Goal: Obtain resource: Download file/media

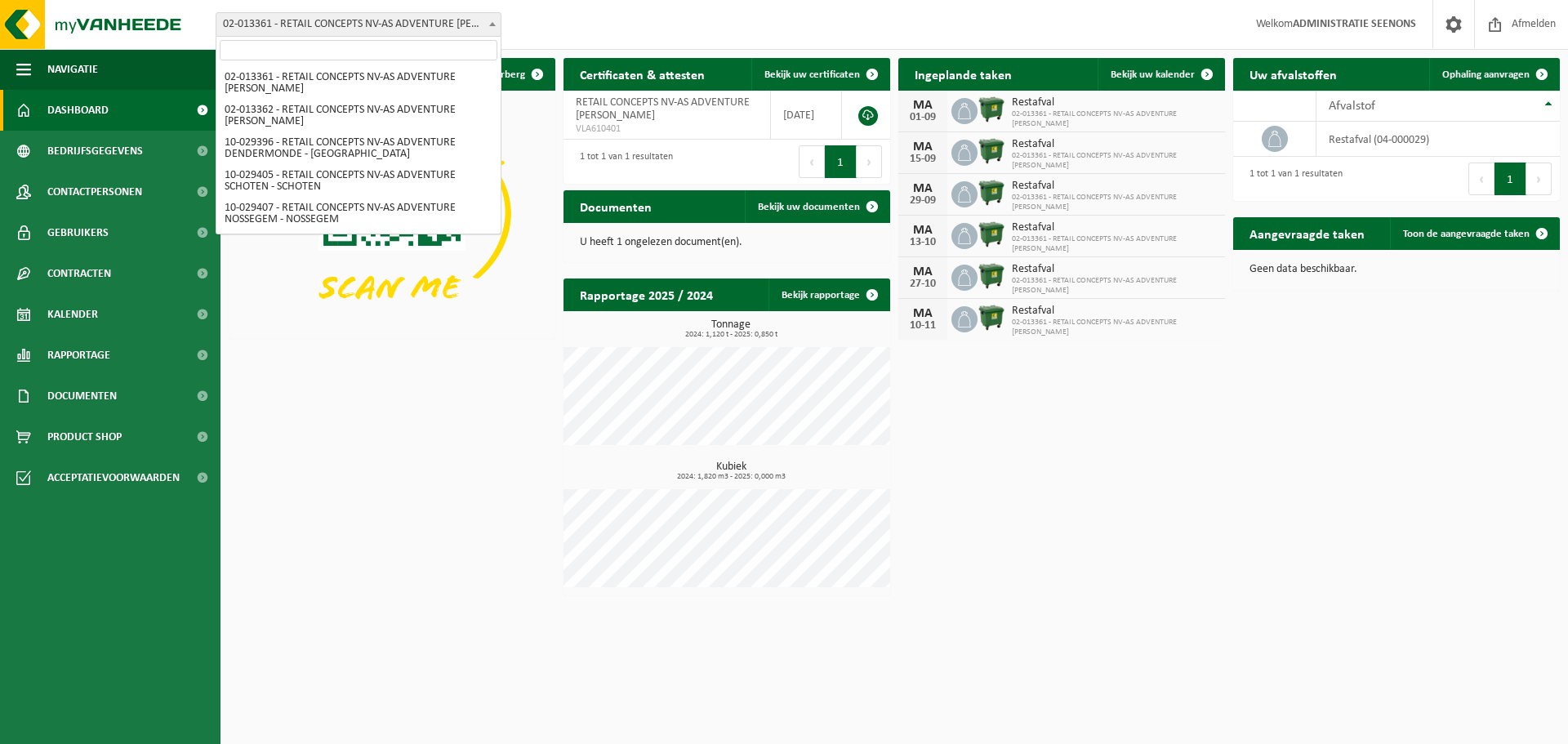
click at [385, 19] on span "02-013361 - RETAIL CONCEPTS NV-AS ADVENTURE OLEN - OLEN" at bounding box center [358, 23] width 284 height 22
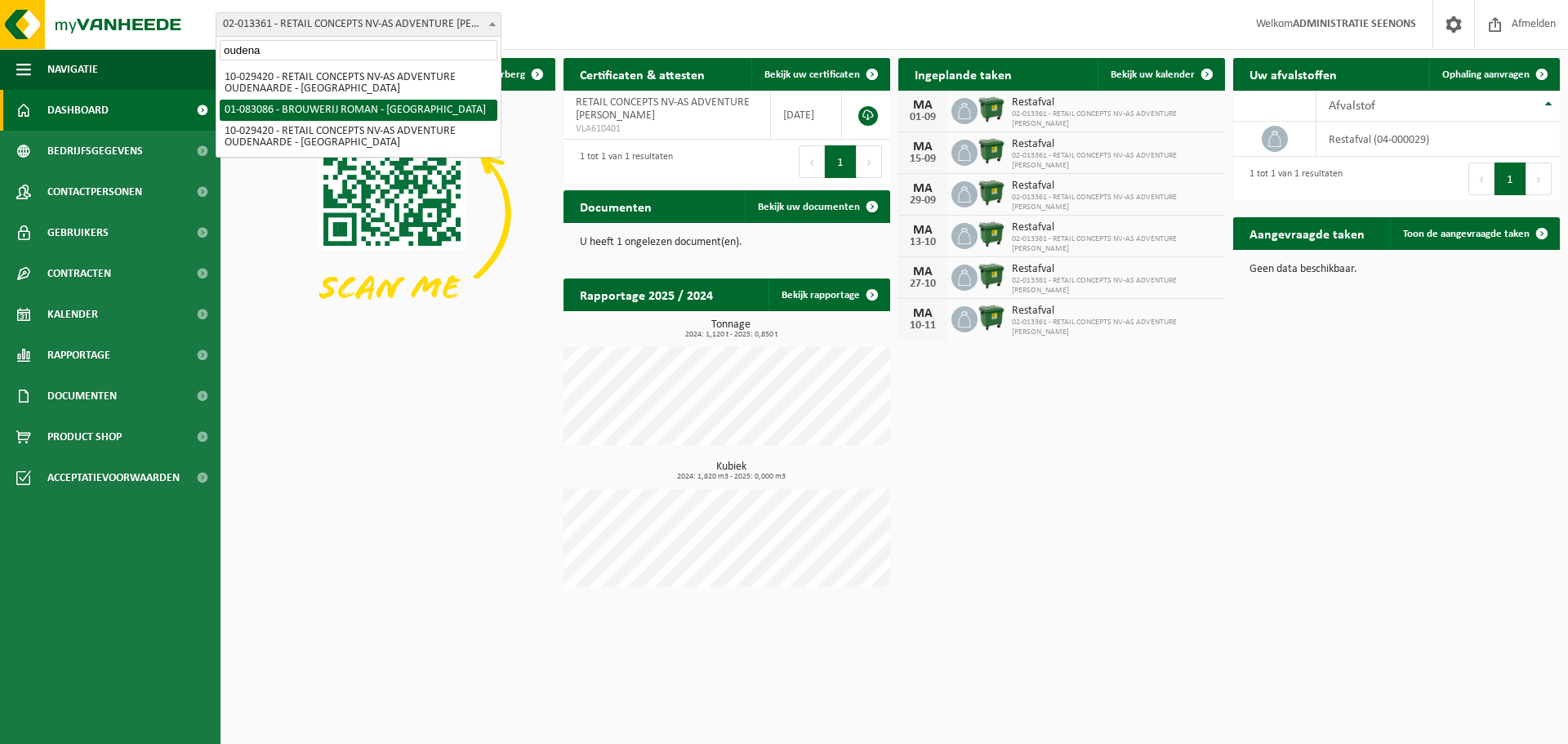
type input "oudena"
select select "624"
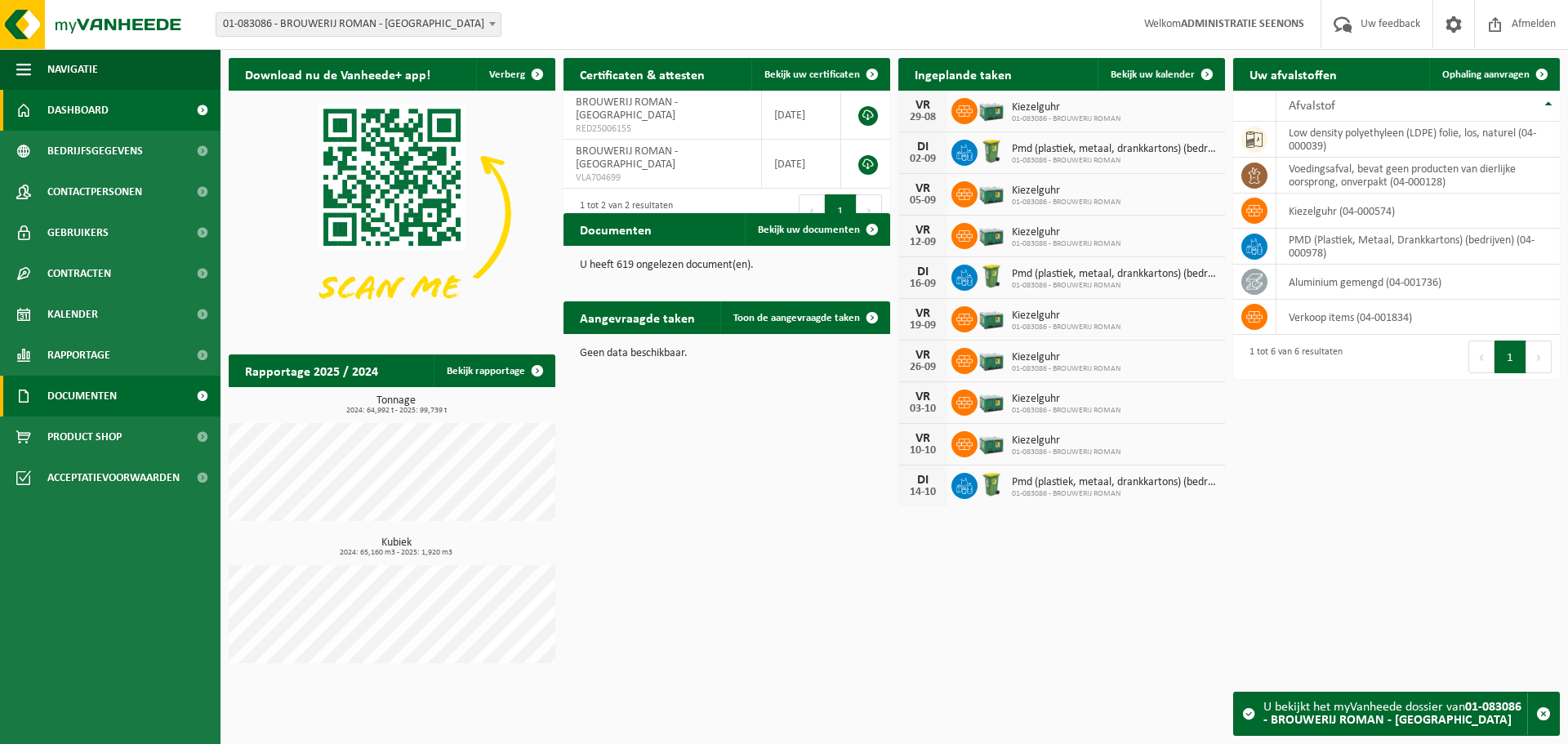
click at [177, 389] on link "Documenten" at bounding box center [110, 396] width 220 height 41
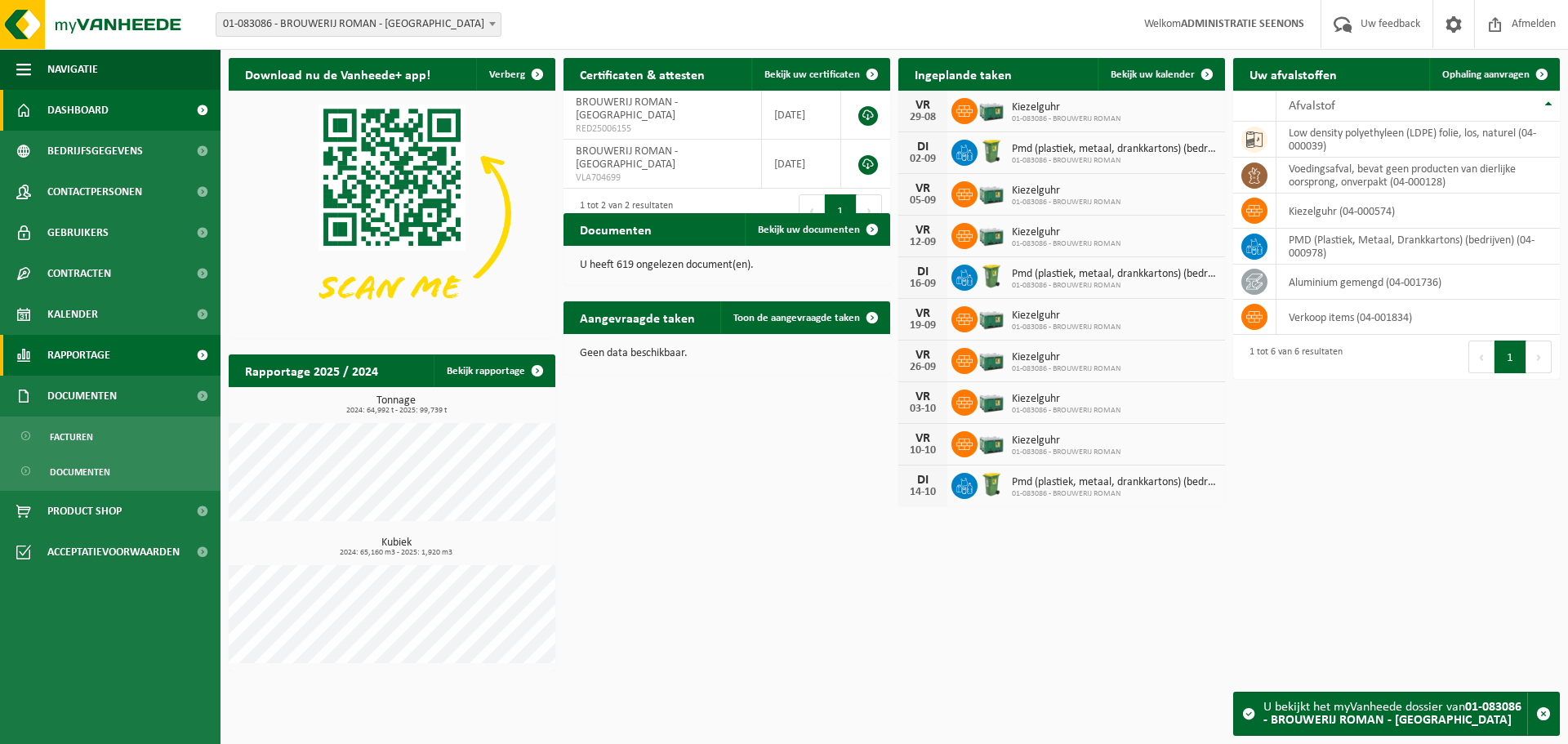
click at [137, 352] on link "Rapportage" at bounding box center [110, 355] width 220 height 41
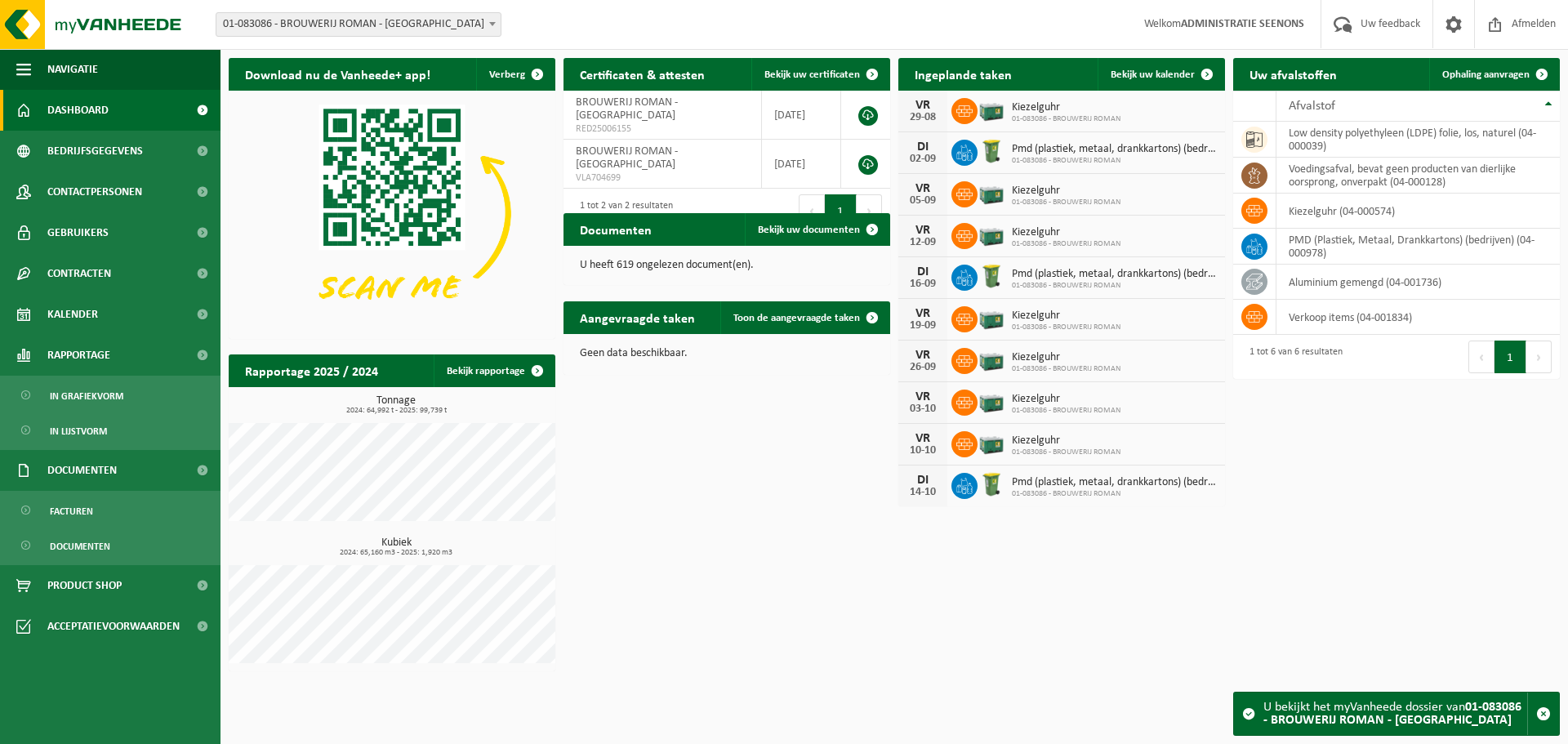
click at [98, 491] on ul "Facturen Documenten" at bounding box center [110, 528] width 220 height 74
click at [88, 511] on span "Facturen" at bounding box center [71, 511] width 43 height 31
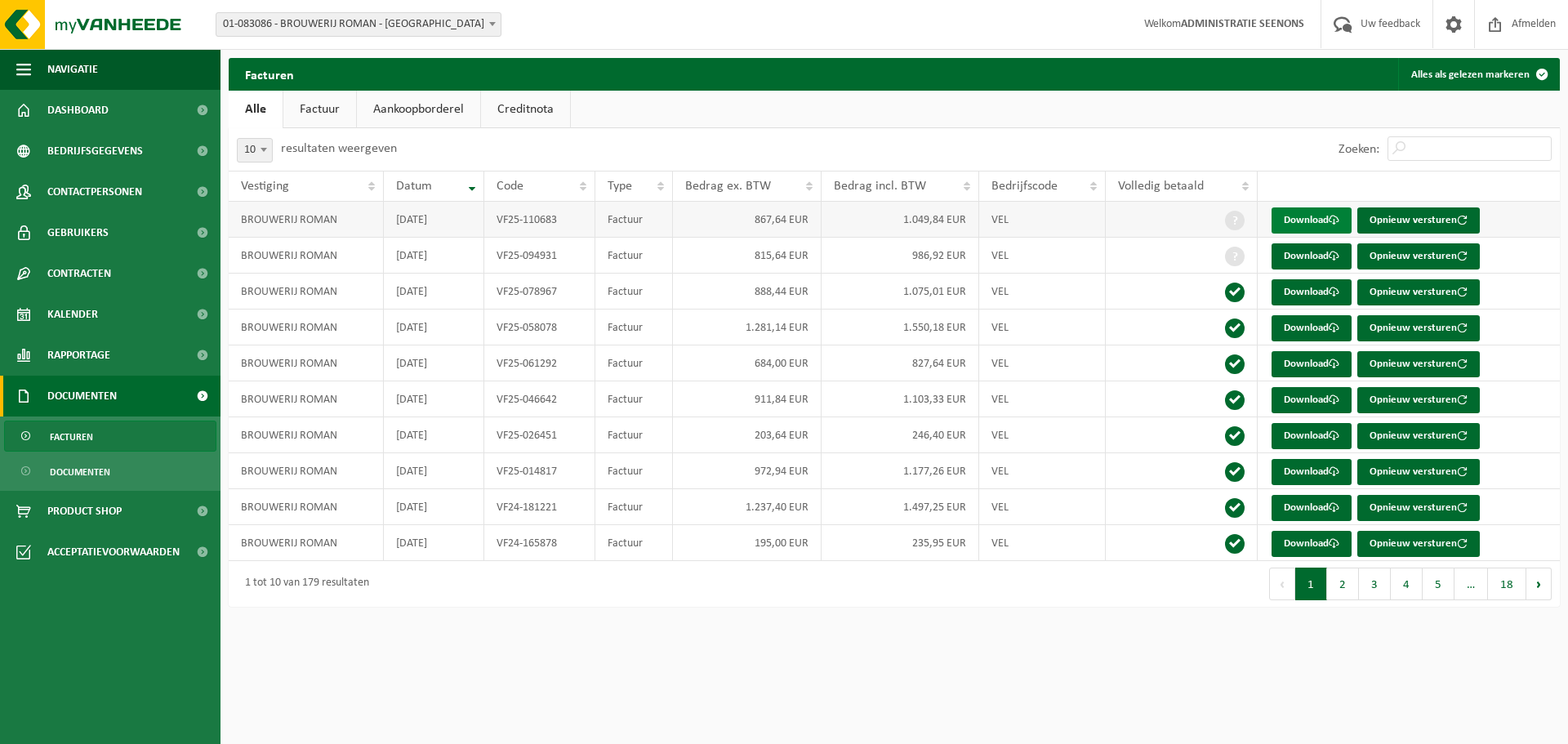
click at [1323, 216] on link "Download" at bounding box center [1312, 220] width 80 height 26
click at [1316, 323] on link "Download" at bounding box center [1312, 328] width 80 height 26
click at [1317, 494] on td "Download Opnieuw versturen" at bounding box center [1409, 507] width 302 height 36
click at [1318, 510] on link "Download" at bounding box center [1312, 508] width 80 height 26
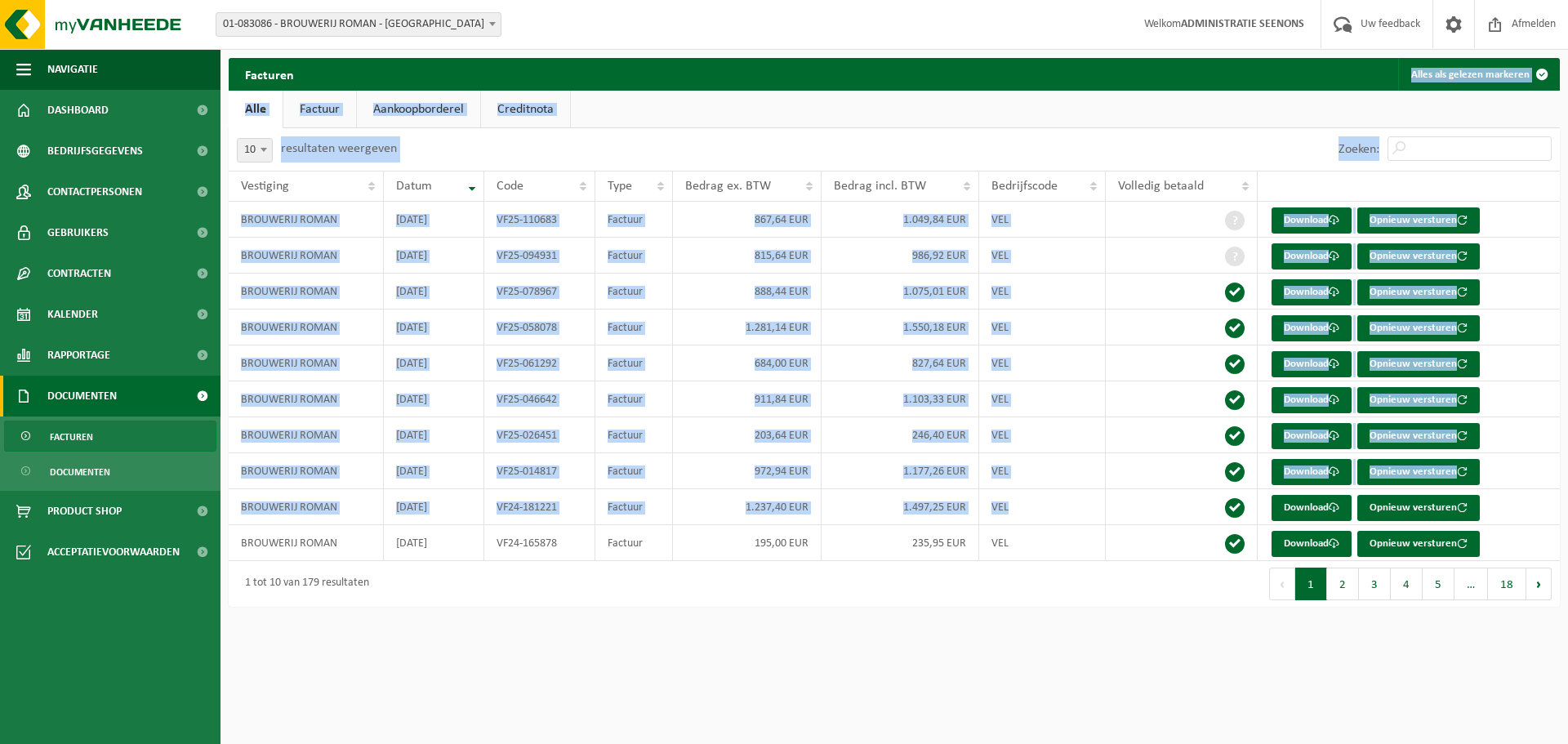
click at [420, 78] on div "Facturen Alles als gelezen markeren" at bounding box center [894, 74] width 1331 height 33
click at [435, 97] on link "Aankoopborderel" at bounding box center [418, 109] width 123 height 38
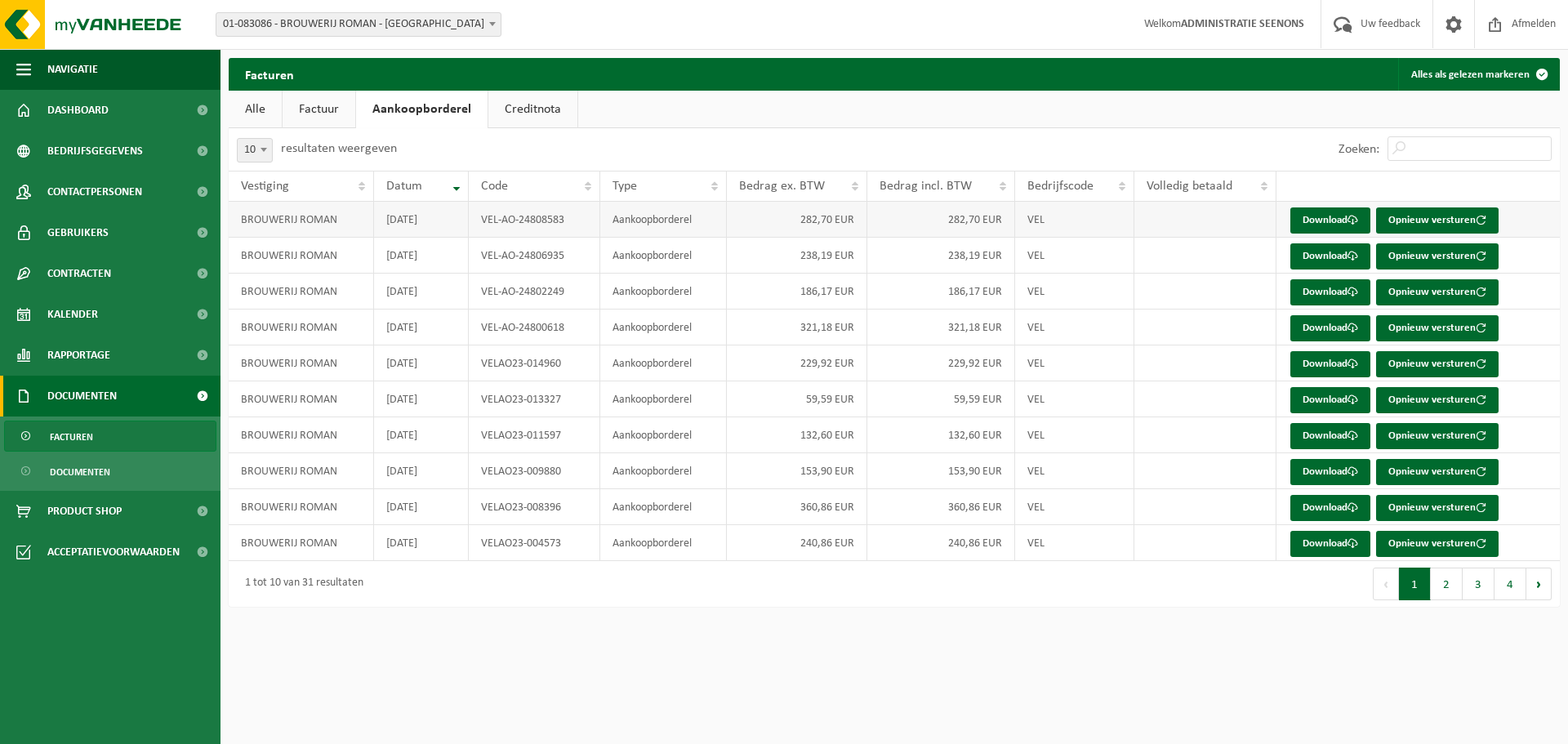
click at [1324, 203] on td "Download Opnieuw versturen" at bounding box center [1418, 219] width 284 height 36
click at [1325, 214] on link "Download" at bounding box center [1330, 220] width 80 height 26
click at [105, 510] on span "Product Shop" at bounding box center [85, 511] width 74 height 41
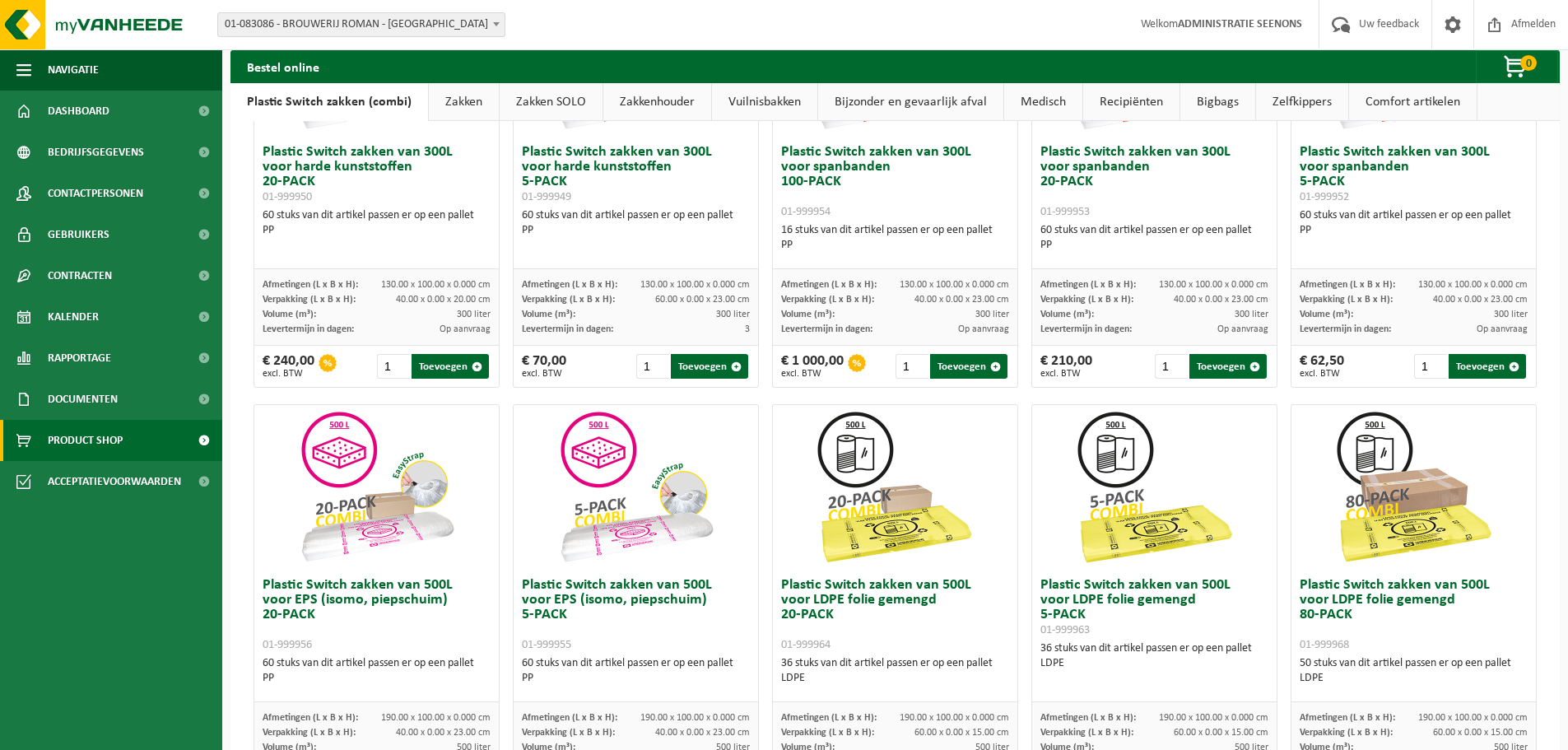
scroll to position [83, 0]
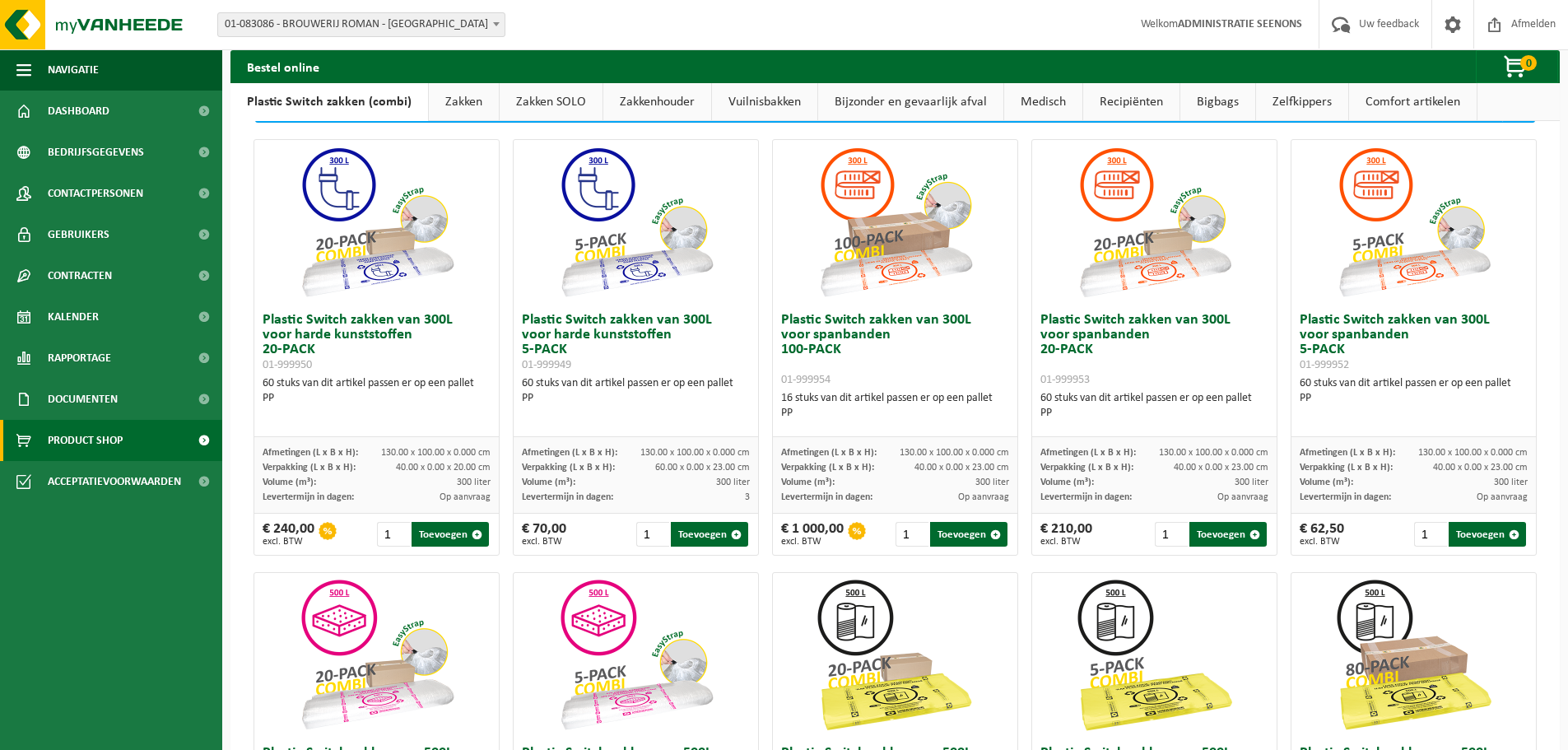
click at [514, 378] on div "Plastic Switch zakken van 300L voor harde kunststoffen 5-PACK 01-999949 60 stuk…" at bounding box center [636, 371] width 245 height 133
click at [307, 344] on h3 "Plastic Switch zakken van 300L voor harde kunststoffen 20-PACK 01-999950" at bounding box center [376, 342] width 228 height 59
click at [299, 374] on div "Plastic Switch zakken van 300L voor harde kunststoffen 20-PACK 01-999950 60 stu…" at bounding box center [376, 371] width 245 height 133
click at [380, 210] on img at bounding box center [377, 222] width 165 height 165
click at [457, 469] on span "40.00 x 0.00 x 20.00 cm" at bounding box center [443, 468] width 94 height 10
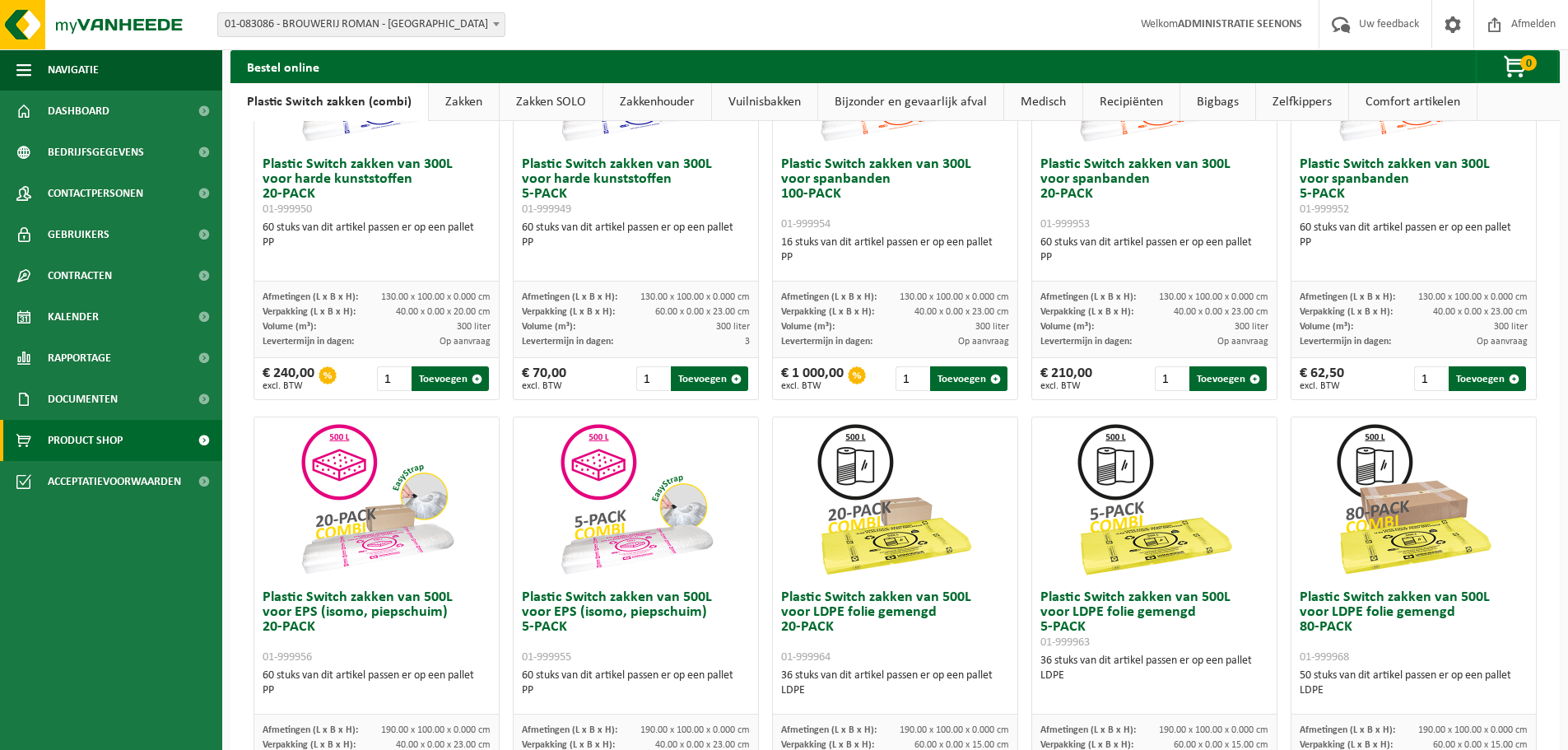
scroll to position [576, 0]
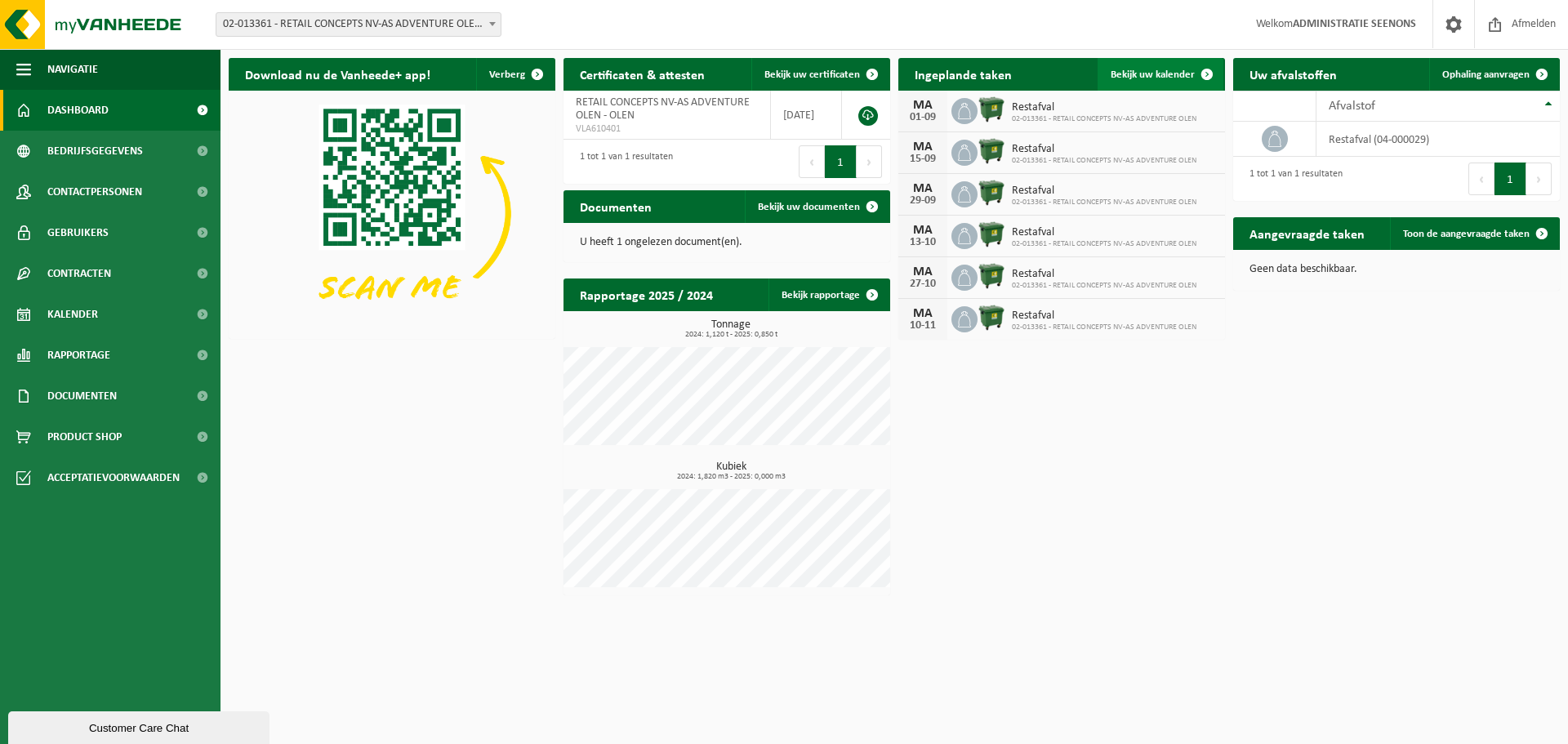
click at [1159, 78] on span "Bekijk uw kalender" at bounding box center [1153, 74] width 84 height 11
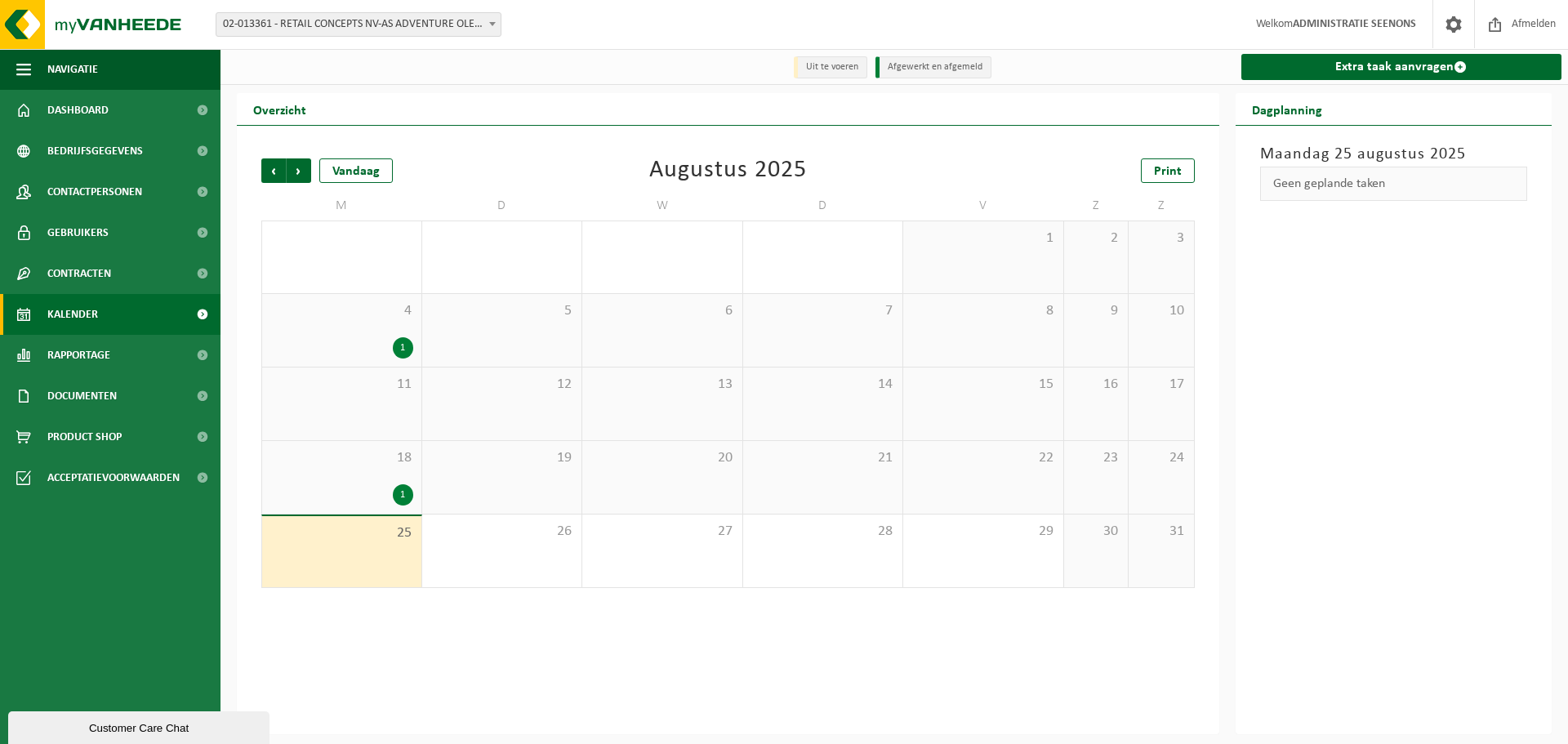
click at [388, 469] on div "18 1" at bounding box center [341, 477] width 159 height 73
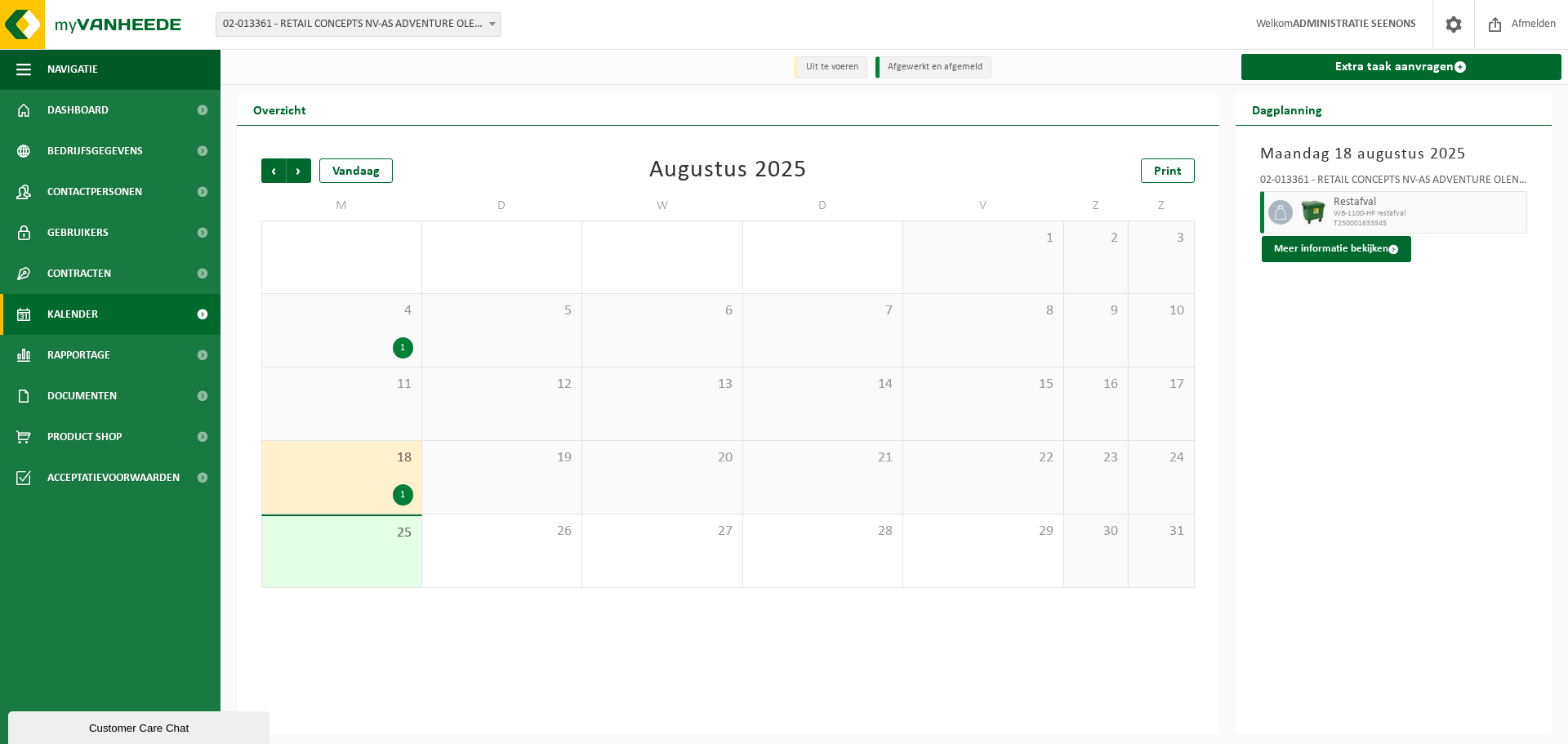
click at [1111, 514] on div "23" at bounding box center [1096, 477] width 64 height 73
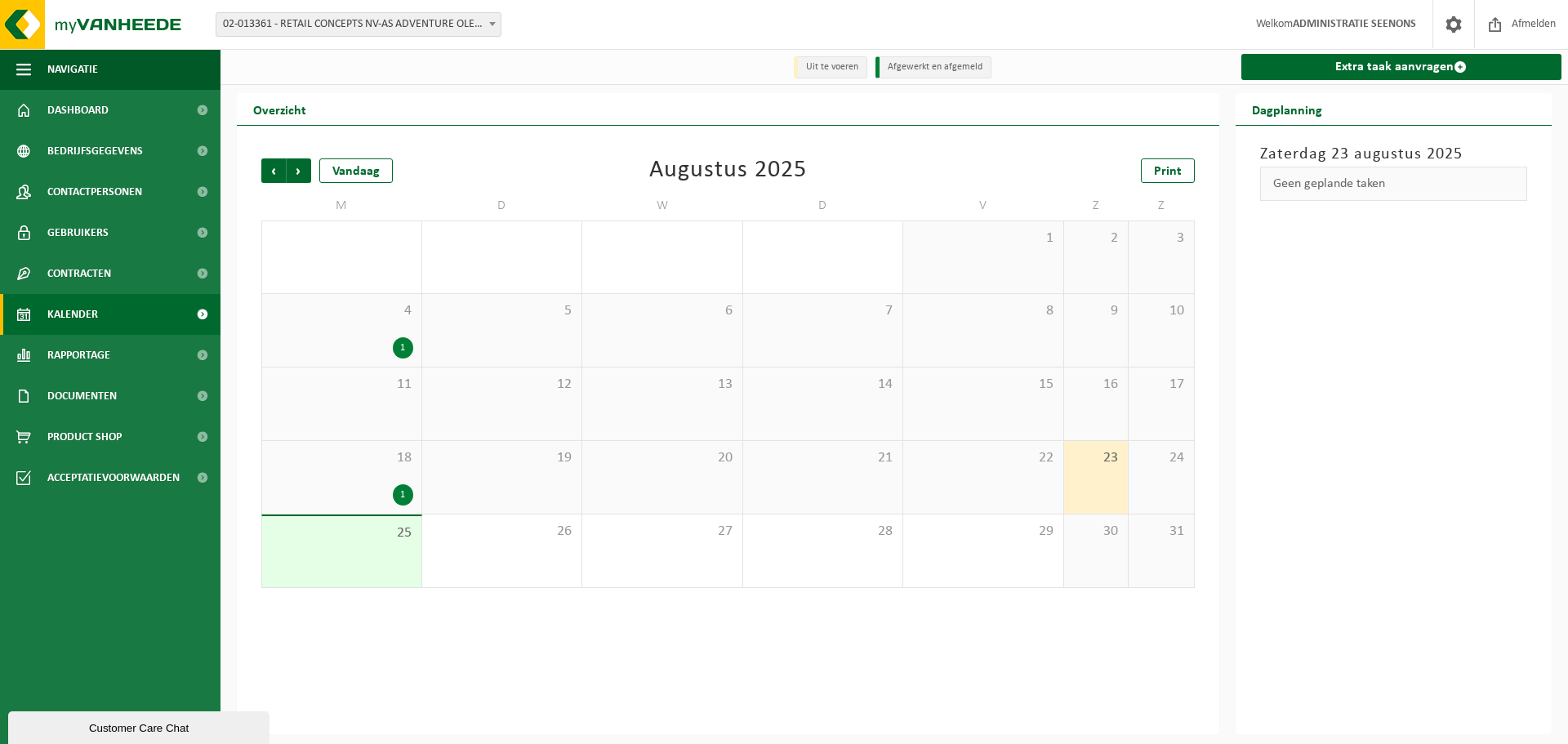
click at [281, 10] on div "Vestiging: 02-013361 - RETAIL CONCEPTS NV-AS ADVENTURE [PERSON_NAME] 02-013362 …" at bounding box center [784, 24] width 1568 height 50
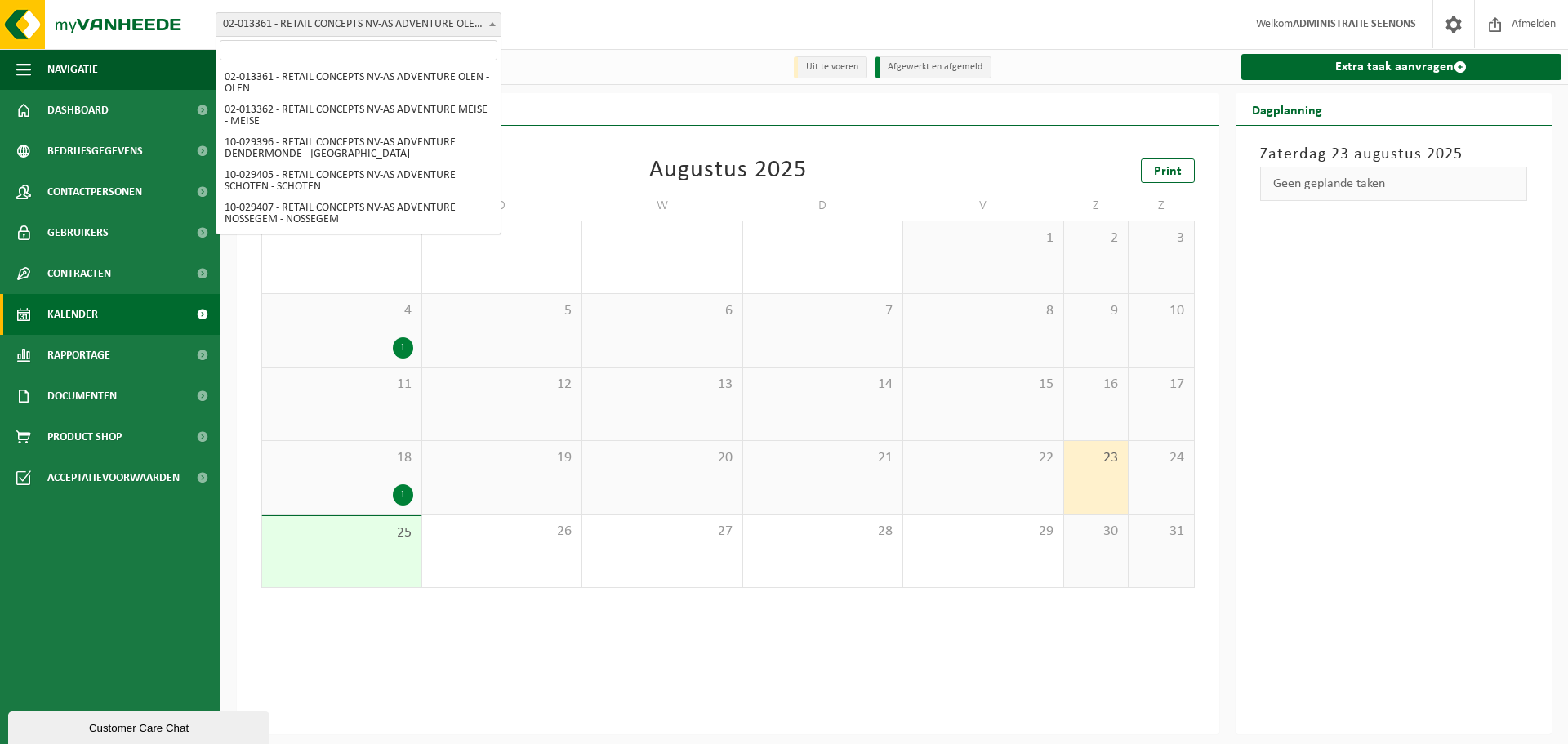
click at [293, 25] on span "02-013361 - RETAIL CONCEPTS NV-AS ADVENTURE OLEN - OLEN" at bounding box center [358, 23] width 284 height 22
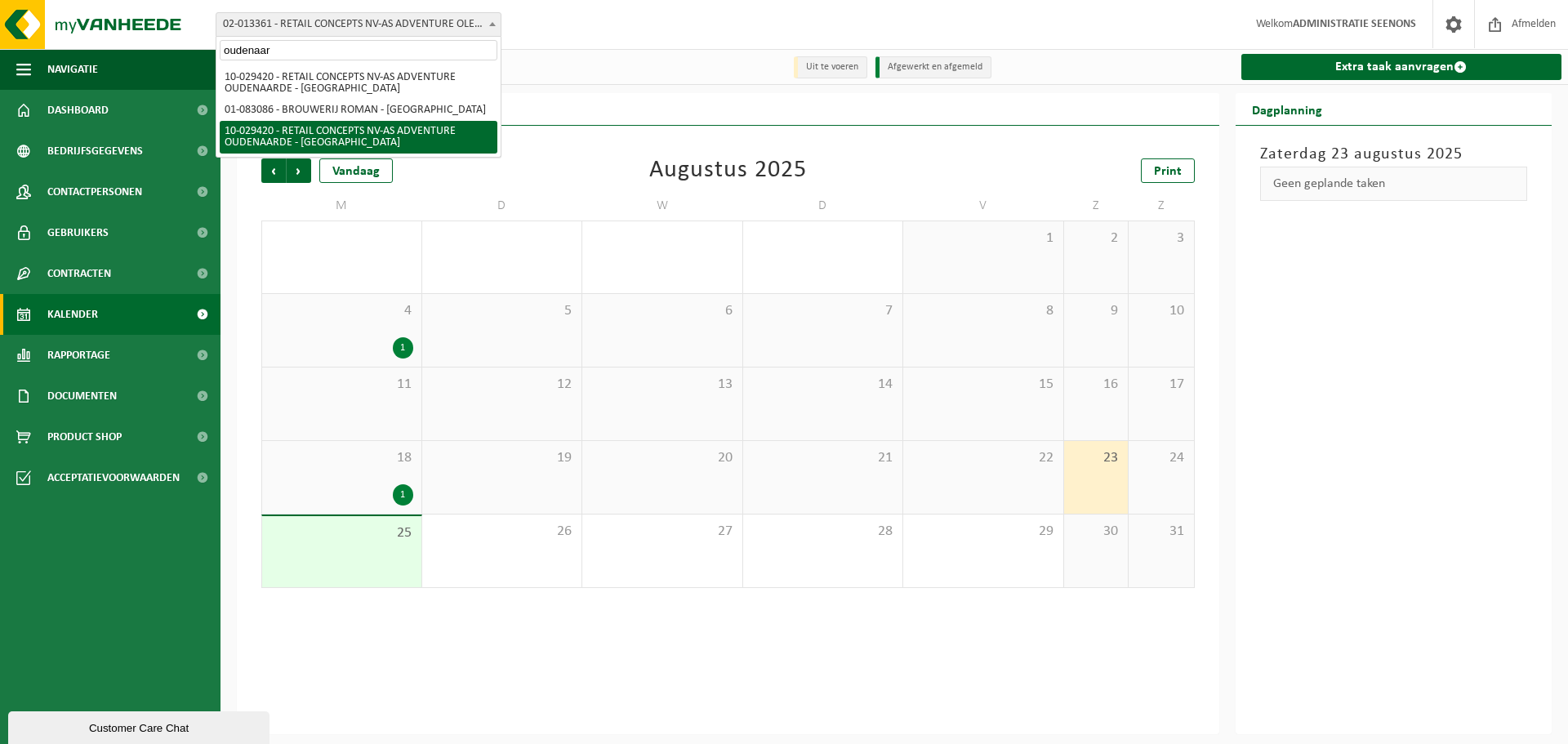
type input "oudenaar"
select select "2982"
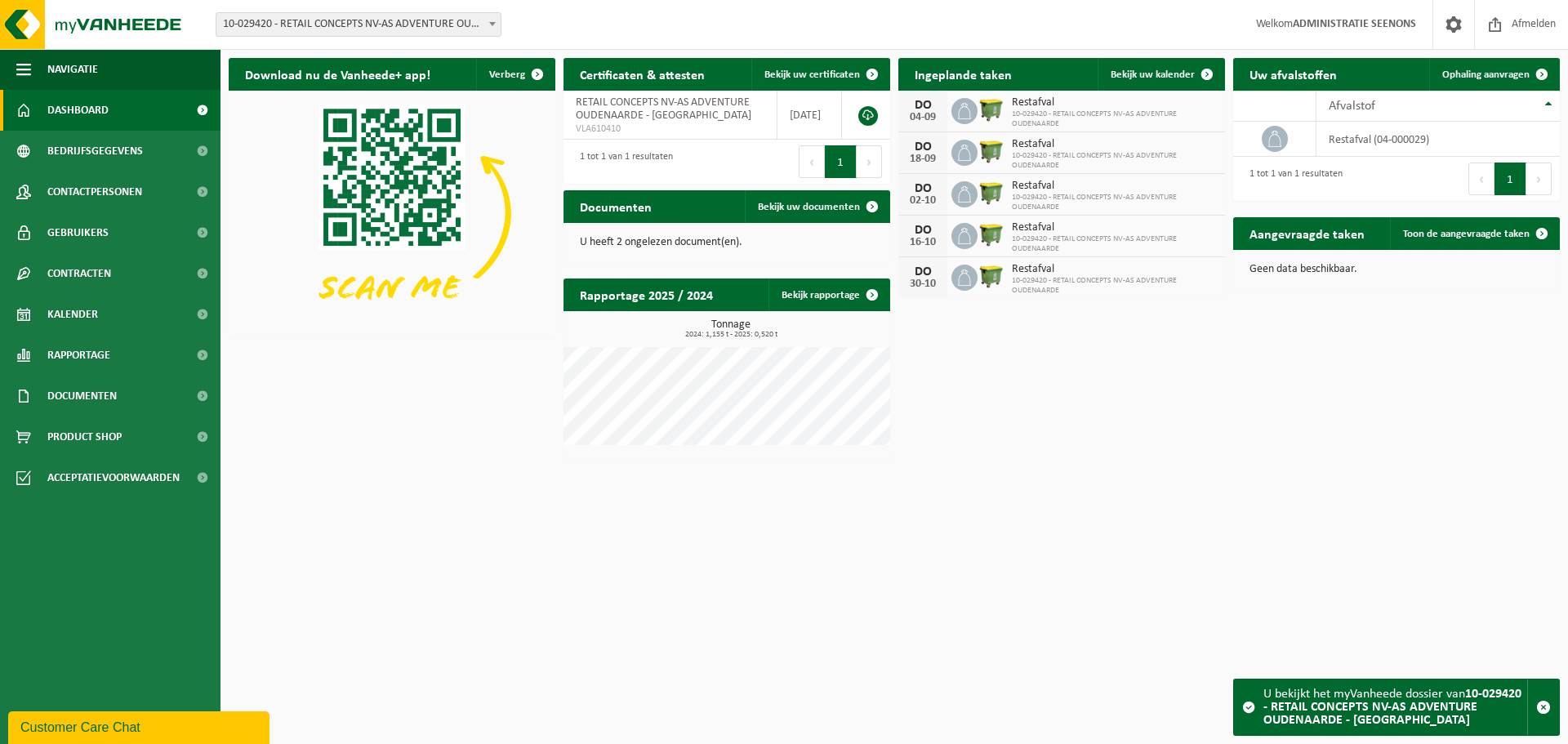
click at [315, 24] on span "10-029420 - RETAIL CONCEPTS NV-AS ADVENTURE OUDENAARDE - [GEOGRAPHIC_DATA]" at bounding box center [358, 23] width 284 height 22
click at [335, 53] on input "PMD" at bounding box center [358, 50] width 278 height 20
type input "PMD"
click at [350, 18] on span "10-029420 - RETAIL CONCEPTS NV-AS ADVENTURE OUDENAARDE - [GEOGRAPHIC_DATA]" at bounding box center [358, 23] width 284 height 22
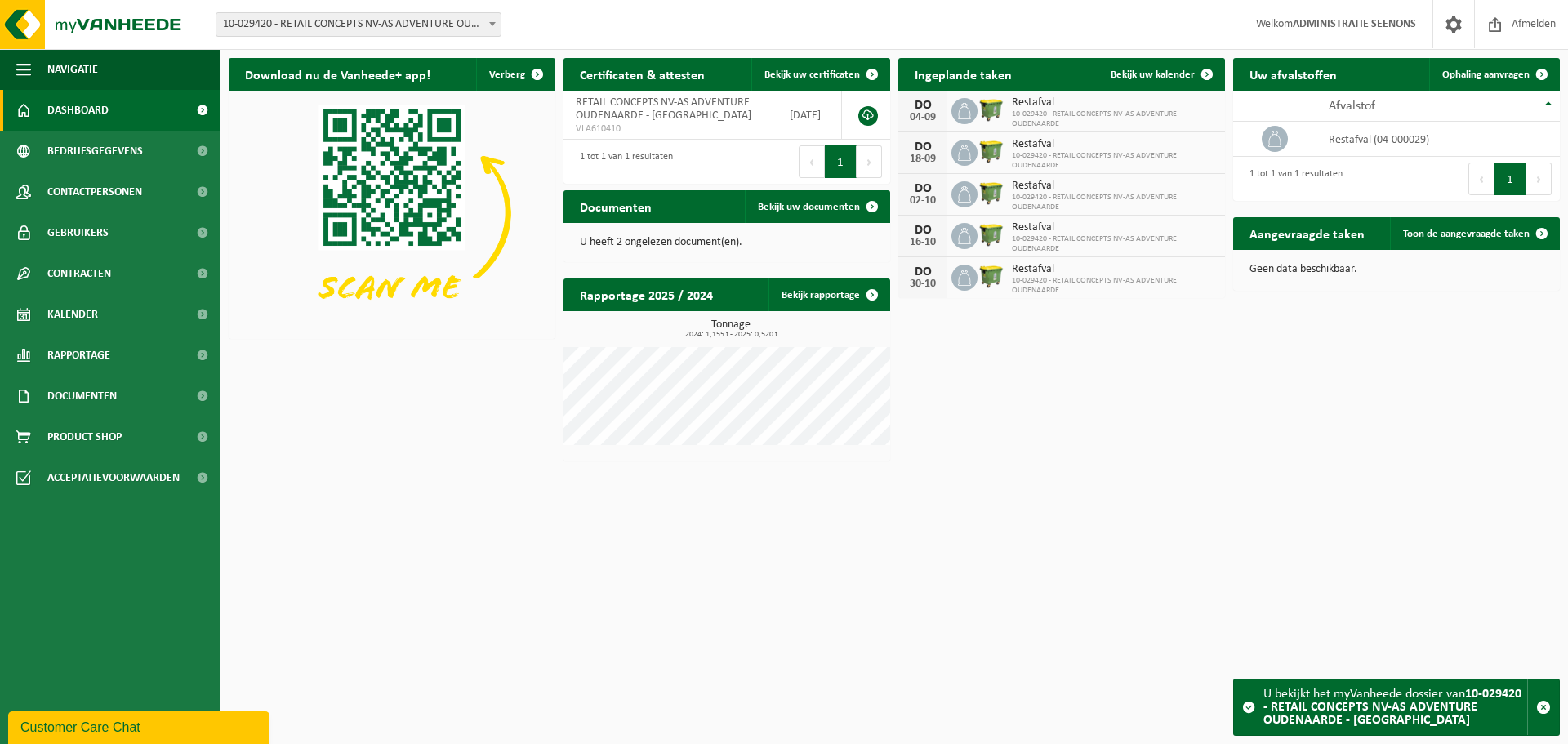
click at [352, 29] on span "10-029420 - RETAIL CONCEPTS NV-AS ADVENTURE OUDENAARDE - [GEOGRAPHIC_DATA]" at bounding box center [358, 23] width 284 height 22
type input "vlaandere"
click at [368, 24] on span "10-029420 - RETAIL CONCEPTS NV-AS ADVENTURE OUDENAARDE - [GEOGRAPHIC_DATA]" at bounding box center [358, 23] width 284 height 22
click at [368, 26] on span "10-029420 - RETAIL CONCEPTS NV-AS ADVENTURE OUDENAARDE - [GEOGRAPHIC_DATA]" at bounding box center [358, 23] width 284 height 22
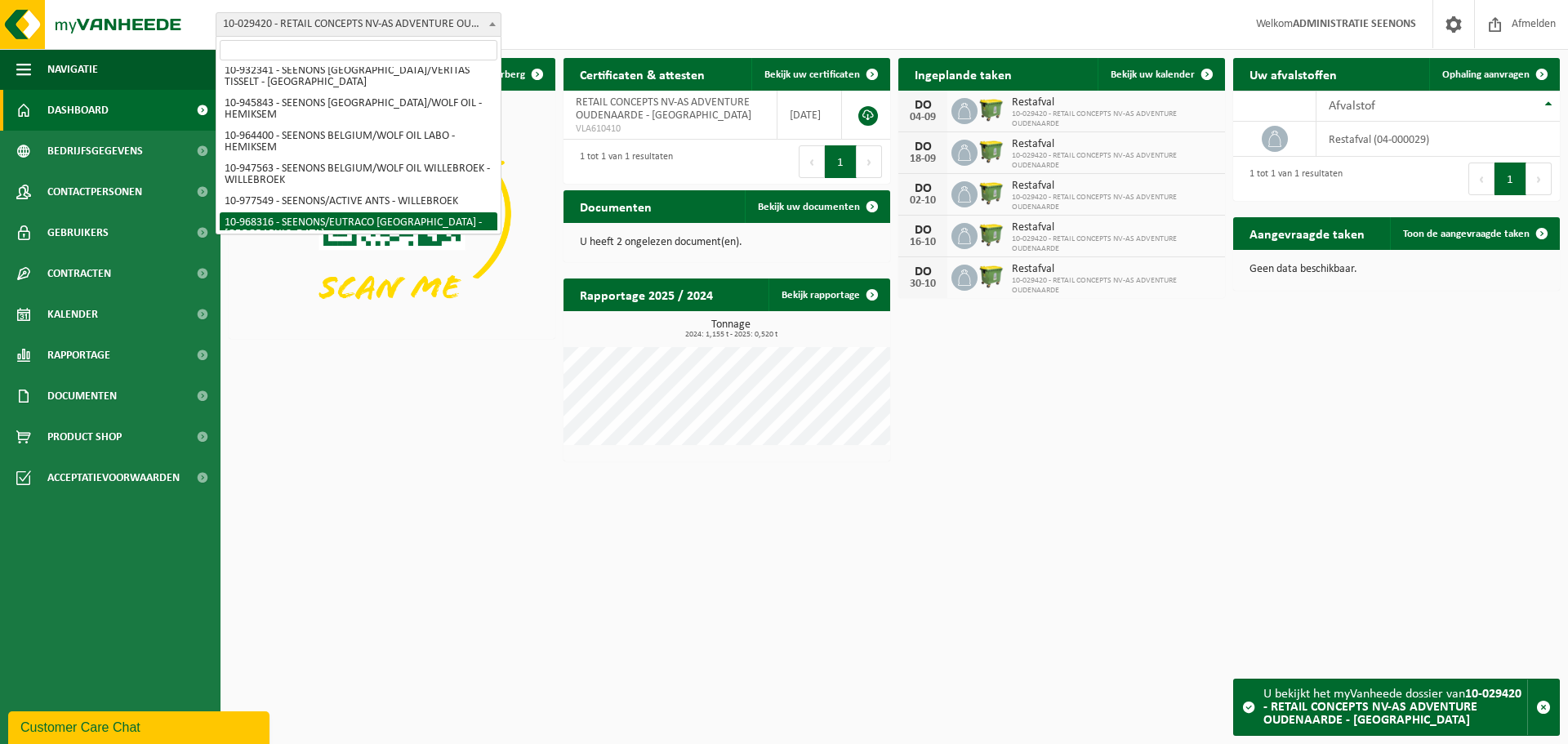
scroll to position [2453, 0]
